Goal: Find specific page/section: Find specific page/section

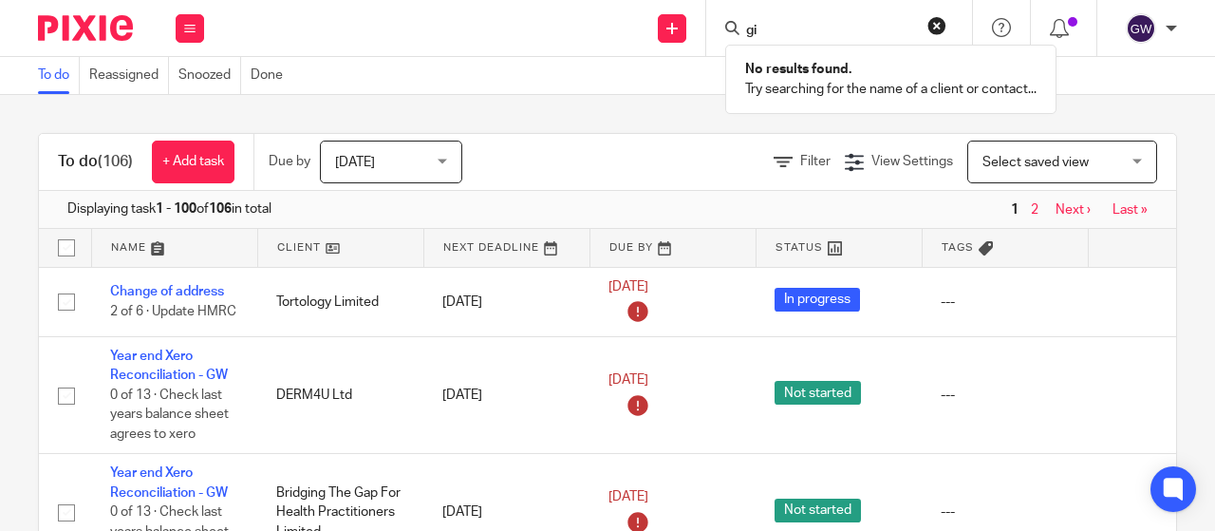
type input "g"
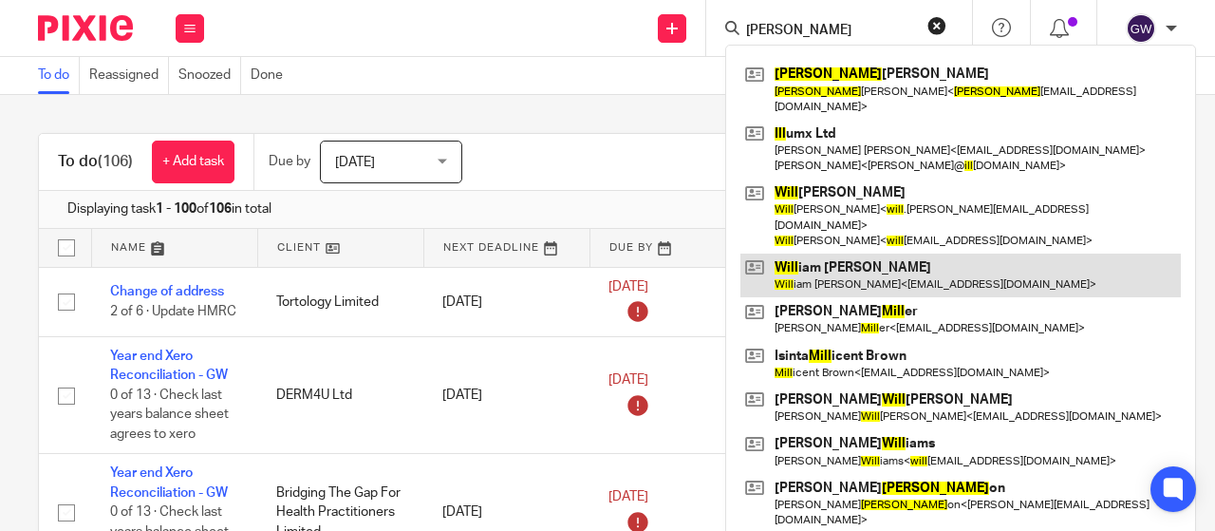
type input "jill"
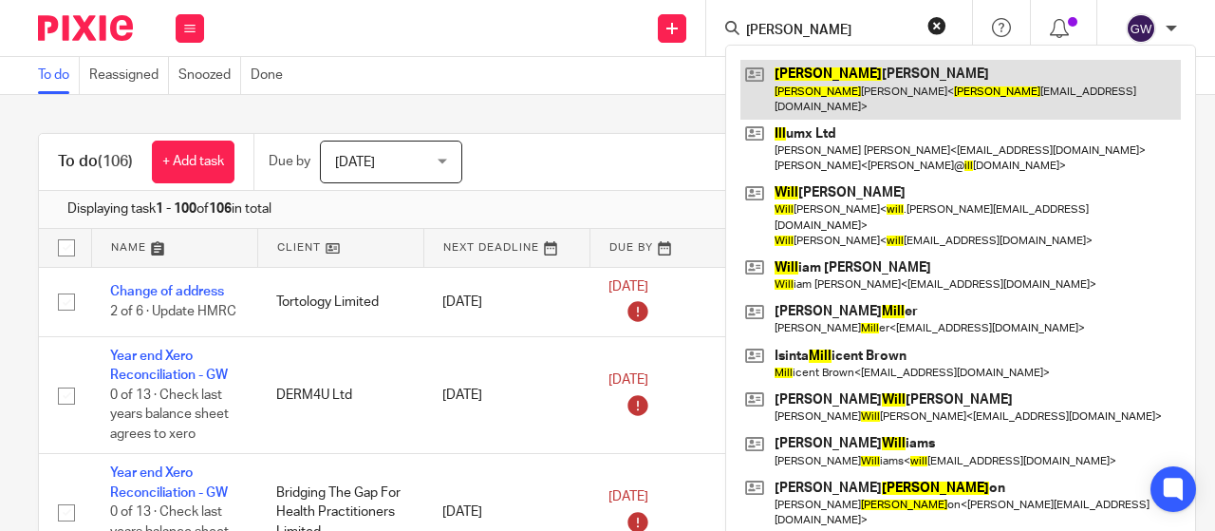
click at [900, 84] on link at bounding box center [960, 89] width 440 height 59
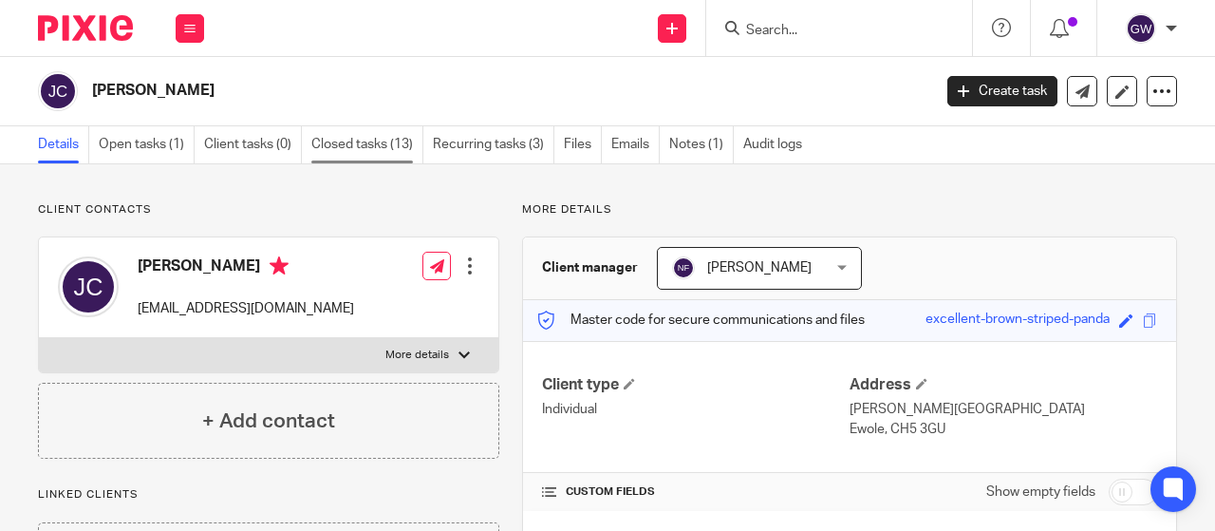
click at [410, 136] on link "Closed tasks (13)" at bounding box center [367, 144] width 112 height 37
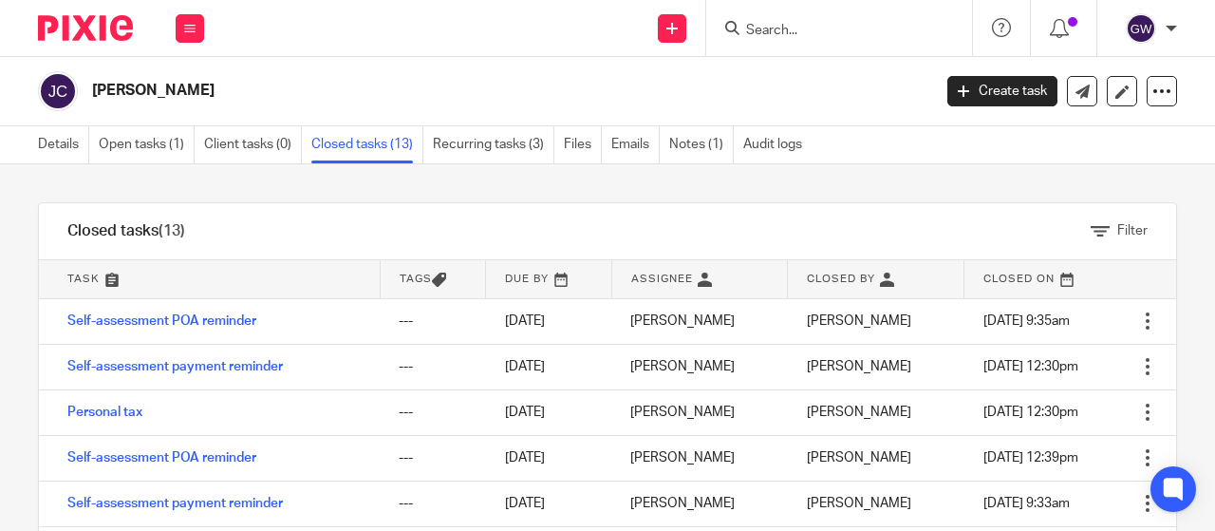
click at [694, 140] on link "Notes (1)" at bounding box center [701, 144] width 65 height 37
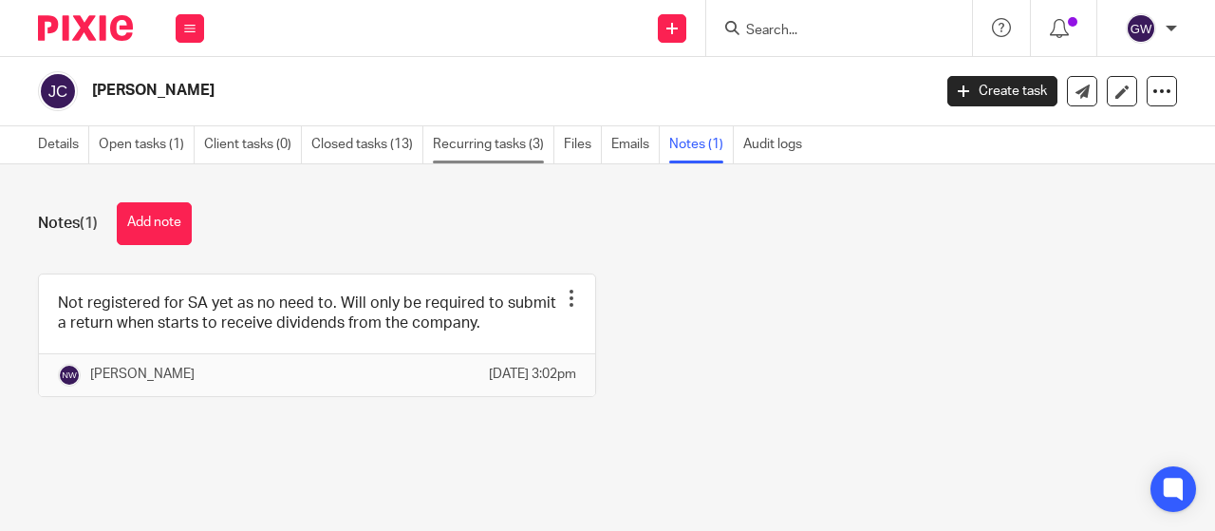
click at [467, 153] on link "Recurring tasks (3)" at bounding box center [493, 144] width 121 height 37
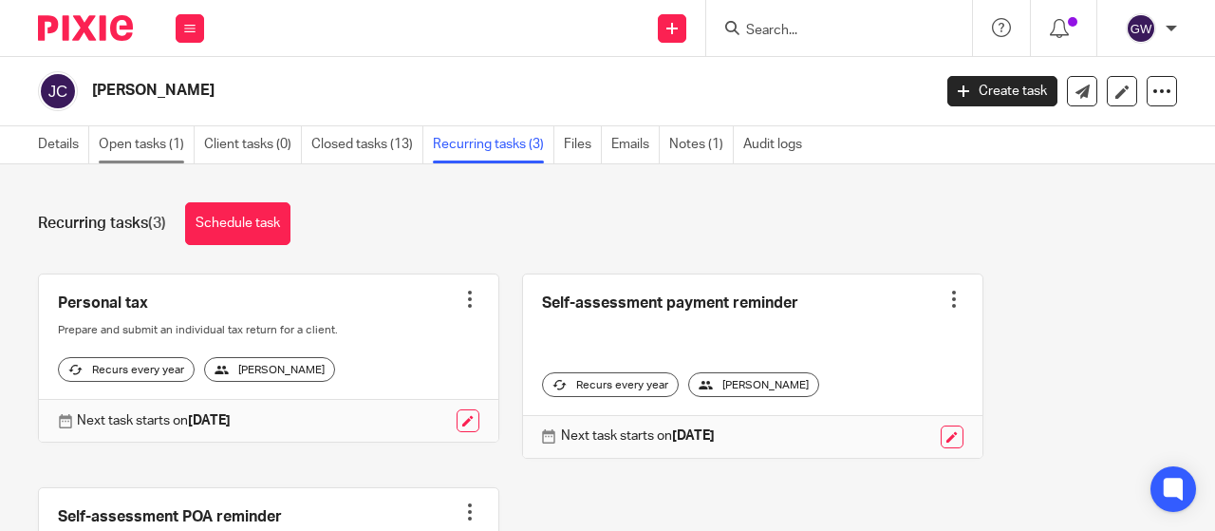
click at [163, 151] on link "Open tasks (1)" at bounding box center [147, 144] width 96 height 37
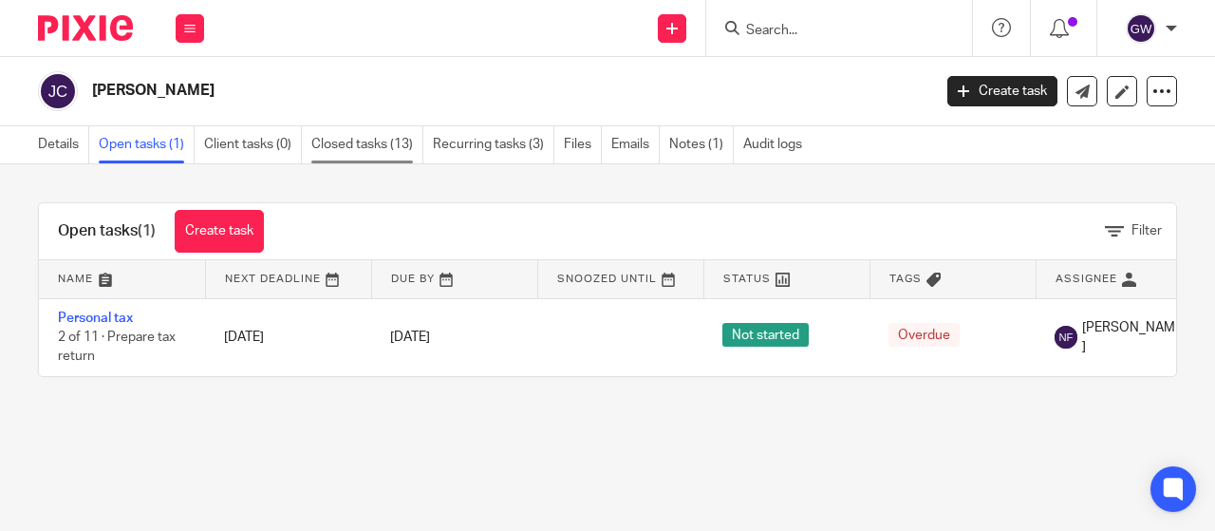
click at [391, 149] on link "Closed tasks (13)" at bounding box center [367, 144] width 112 height 37
